Goal: Navigation & Orientation: Find specific page/section

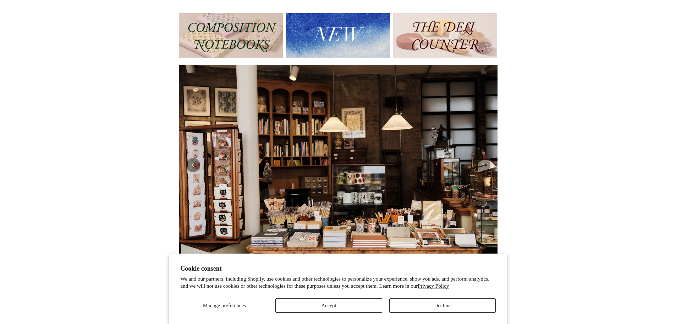
scroll to position [26, 0]
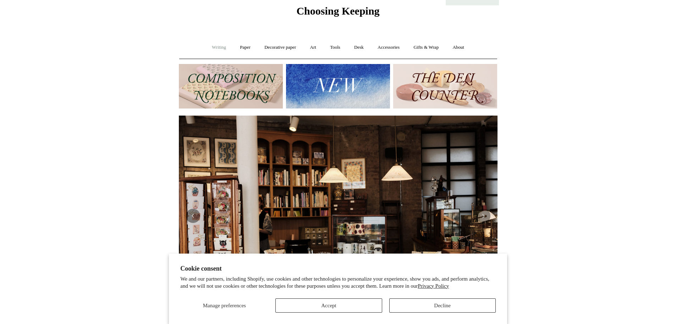
click at [214, 45] on link "Writing +" at bounding box center [219, 47] width 27 height 19
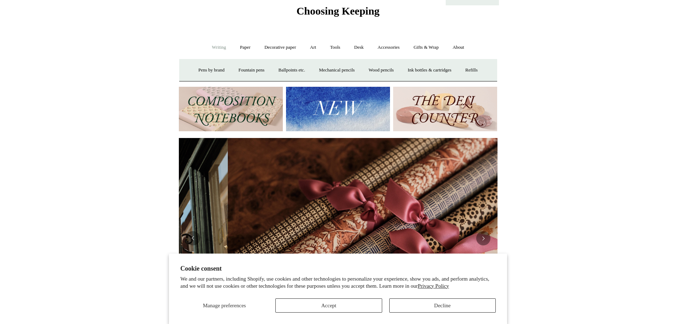
scroll to position [0, 638]
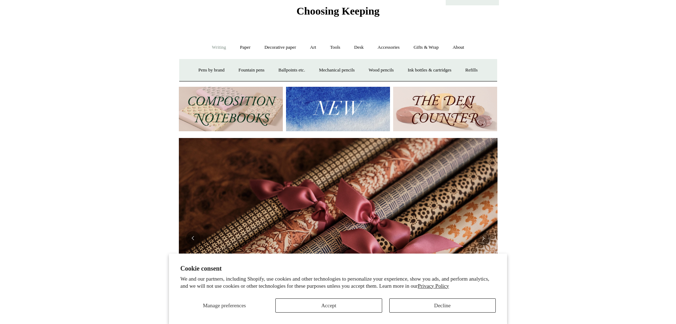
click at [210, 52] on link "Writing -" at bounding box center [219, 47] width 27 height 19
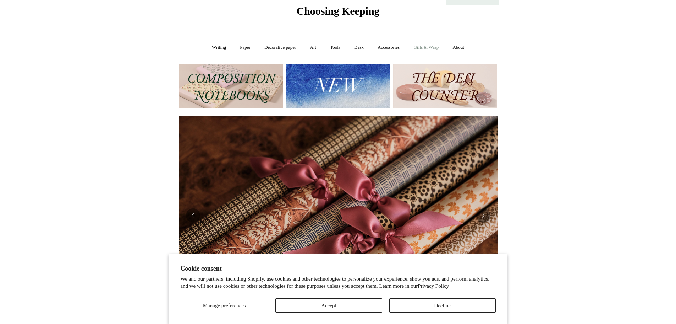
click at [427, 49] on link "Gifts & Wrap +" at bounding box center [426, 47] width 38 height 19
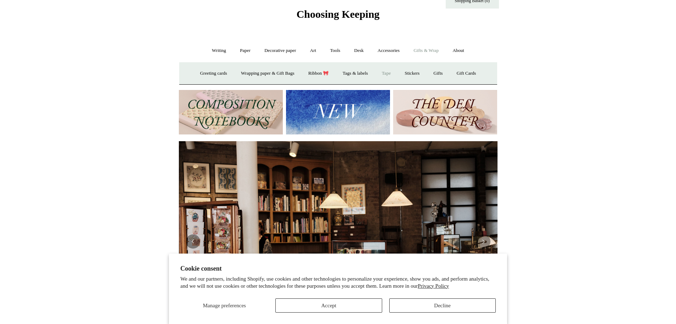
scroll to position [0, 0]
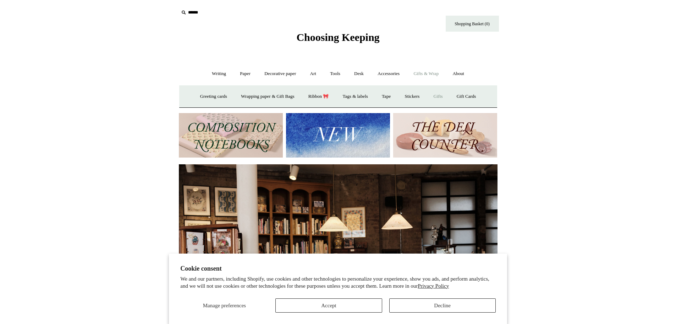
click at [449, 96] on link "Gifts +" at bounding box center [439, 96] width 22 height 19
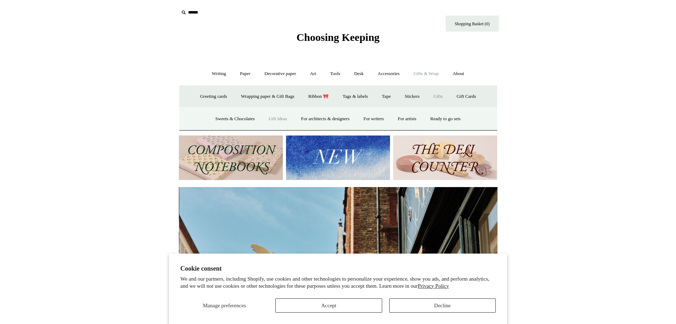
scroll to position [0, 319]
click at [275, 115] on link "Gift Ideas" at bounding box center [277, 118] width 31 height 19
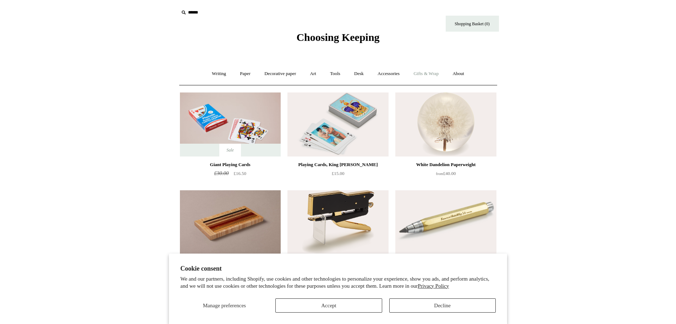
click at [423, 74] on link "Gifts & Wrap +" at bounding box center [426, 73] width 38 height 19
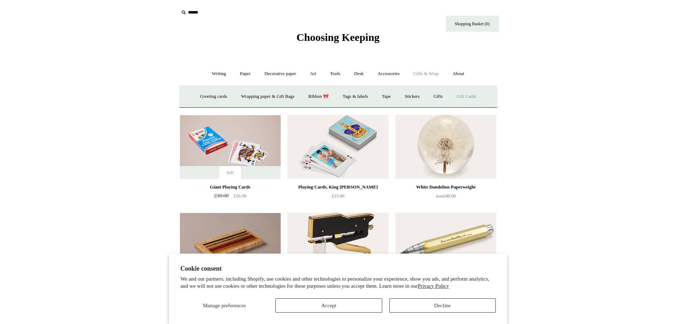
click at [467, 96] on link "Gift Cards" at bounding box center [467, 96] width 32 height 19
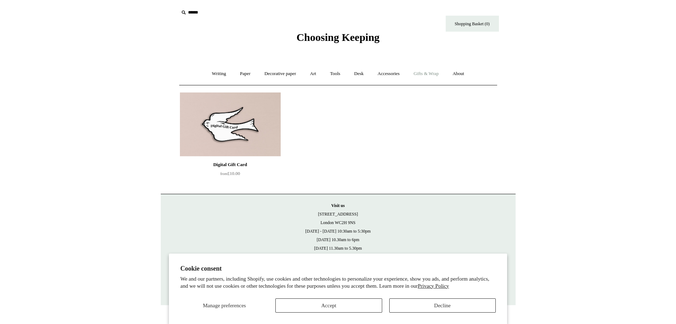
click at [424, 75] on link "Gifts & Wrap +" at bounding box center [426, 73] width 38 height 19
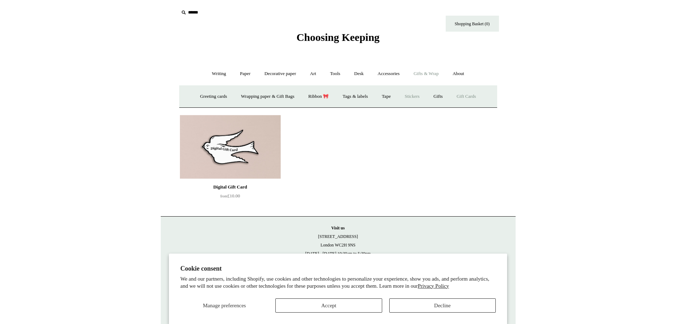
click at [418, 98] on link "Stickers" at bounding box center [412, 96] width 28 height 19
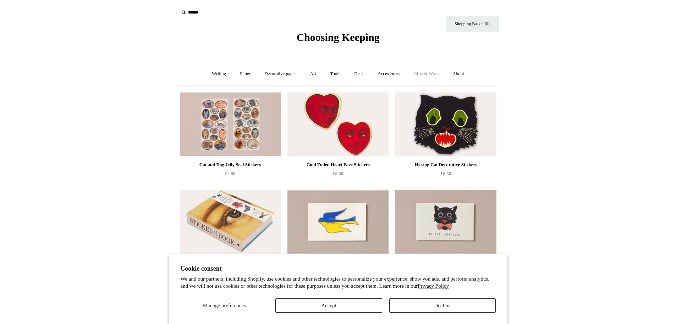
click at [422, 75] on link "Gifts & Wrap +" at bounding box center [426, 73] width 38 height 19
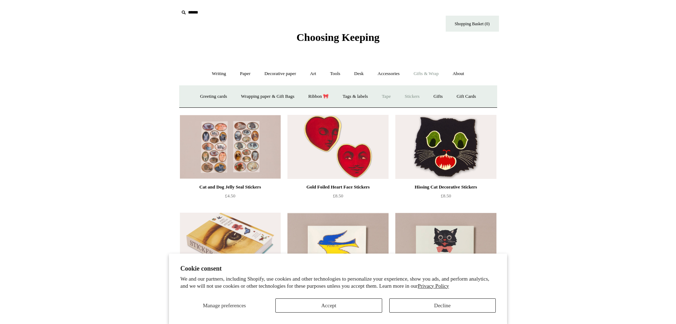
click at [386, 96] on link "Tape" at bounding box center [387, 96] width 22 height 19
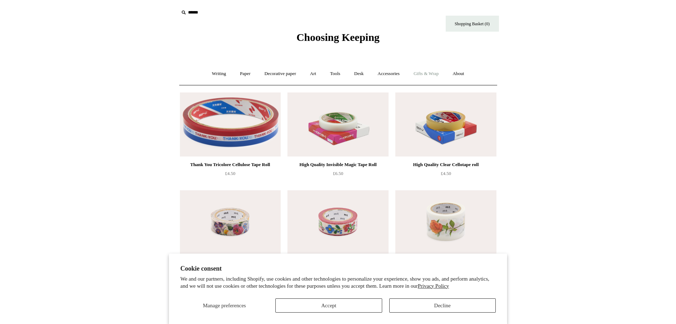
click at [428, 73] on link "Gifts & Wrap +" at bounding box center [426, 73] width 38 height 19
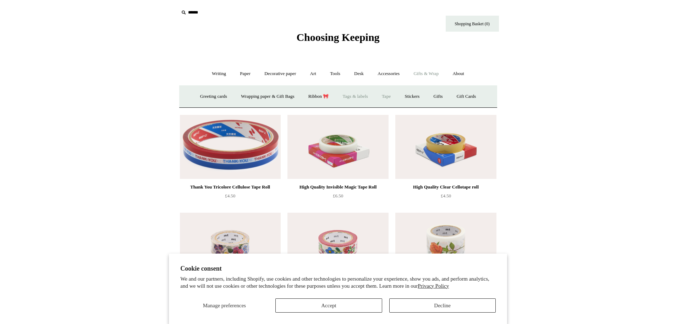
click at [358, 99] on link "Tags & labels" at bounding box center [356, 96] width 38 height 19
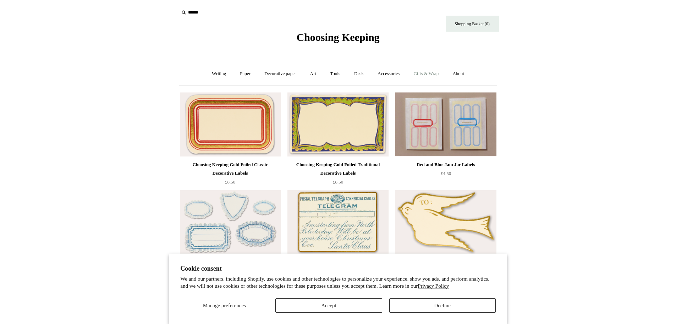
click at [420, 79] on link "Gifts & Wrap +" at bounding box center [426, 73] width 38 height 19
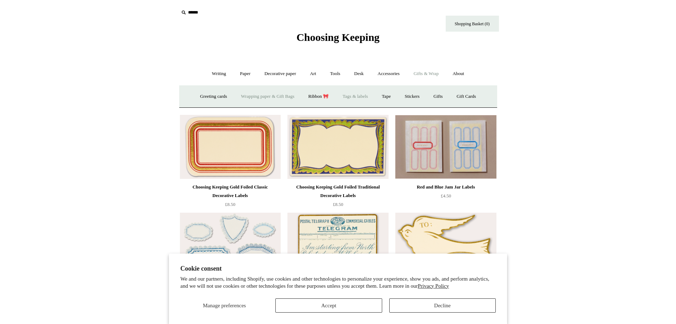
click at [261, 91] on link "Wrapping paper & Gift Bags" at bounding box center [268, 96] width 66 height 19
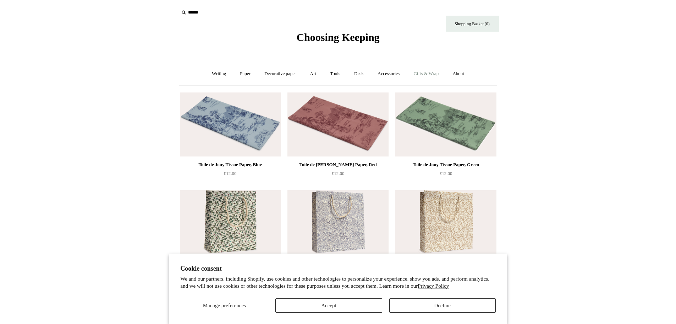
click at [427, 75] on link "Gifts & Wrap +" at bounding box center [426, 73] width 38 height 19
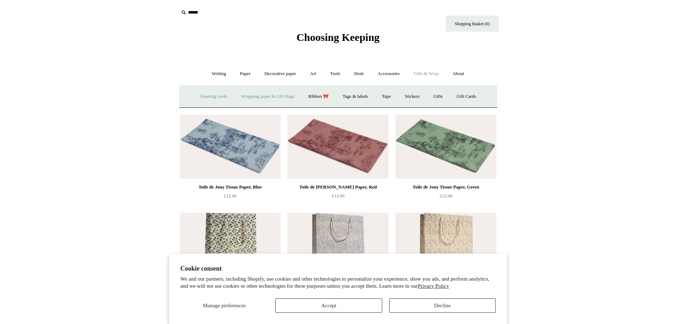
click at [200, 97] on link "Greeting cards +" at bounding box center [214, 96] width 40 height 19
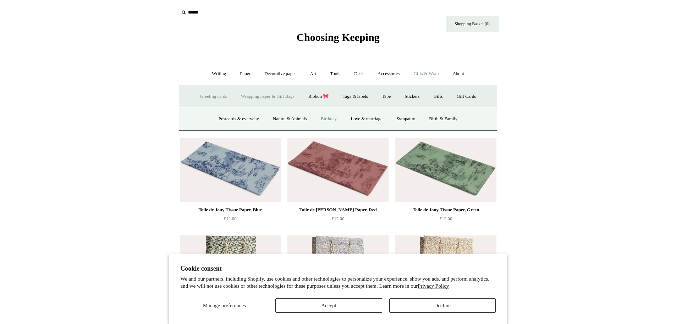
click at [331, 114] on link "Birthday" at bounding box center [329, 118] width 29 height 19
